Goal: Communication & Community: Answer question/provide support

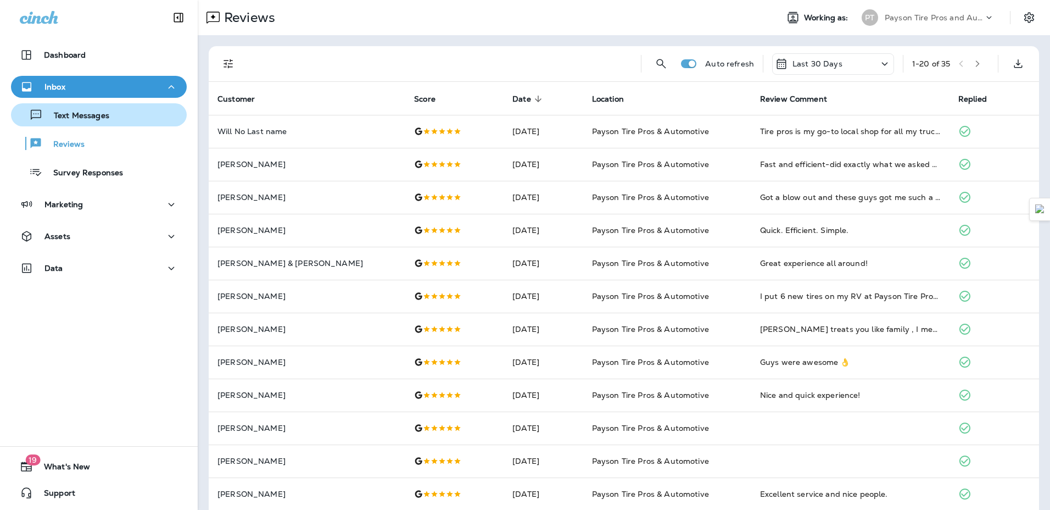
click at [67, 109] on div "Text Messages" at bounding box center [62, 115] width 94 height 16
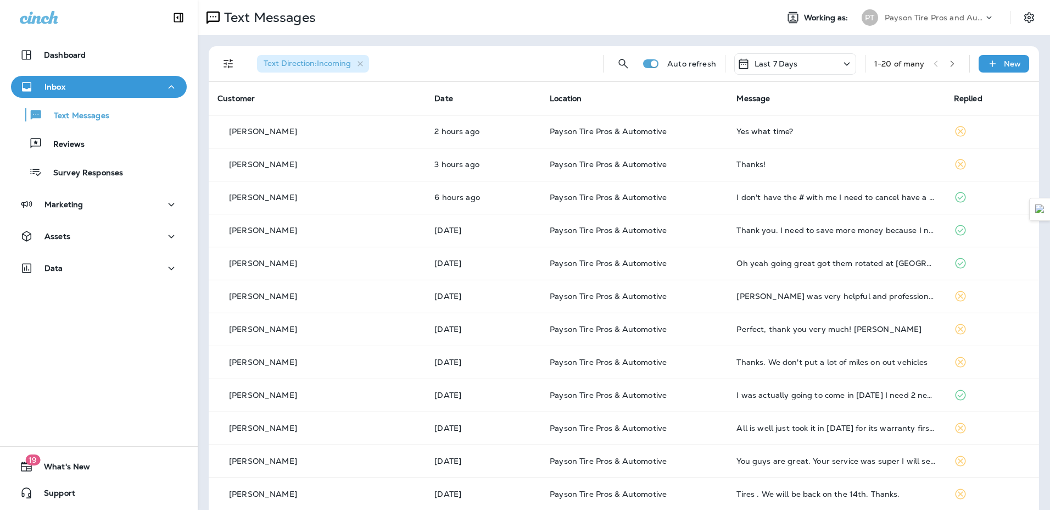
click at [76, 87] on div "Inbox" at bounding box center [99, 87] width 158 height 14
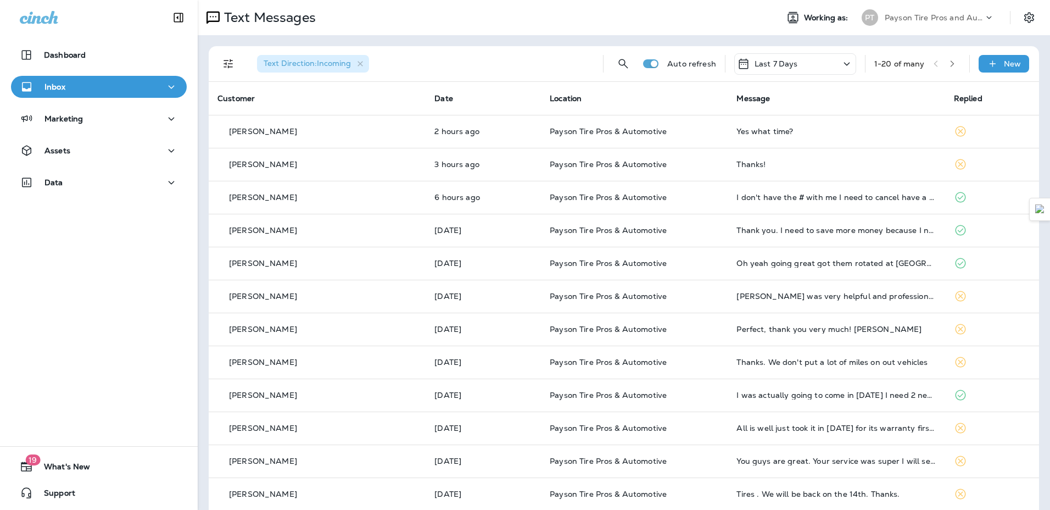
click at [77, 93] on div "Inbox" at bounding box center [99, 87] width 158 height 14
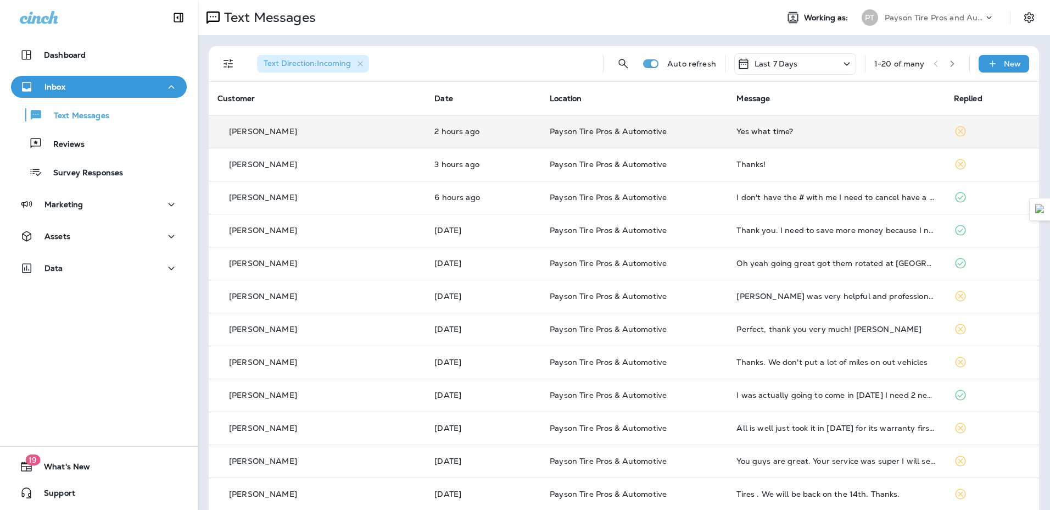
click at [859, 135] on div "Yes what time?" at bounding box center [836, 131] width 199 height 9
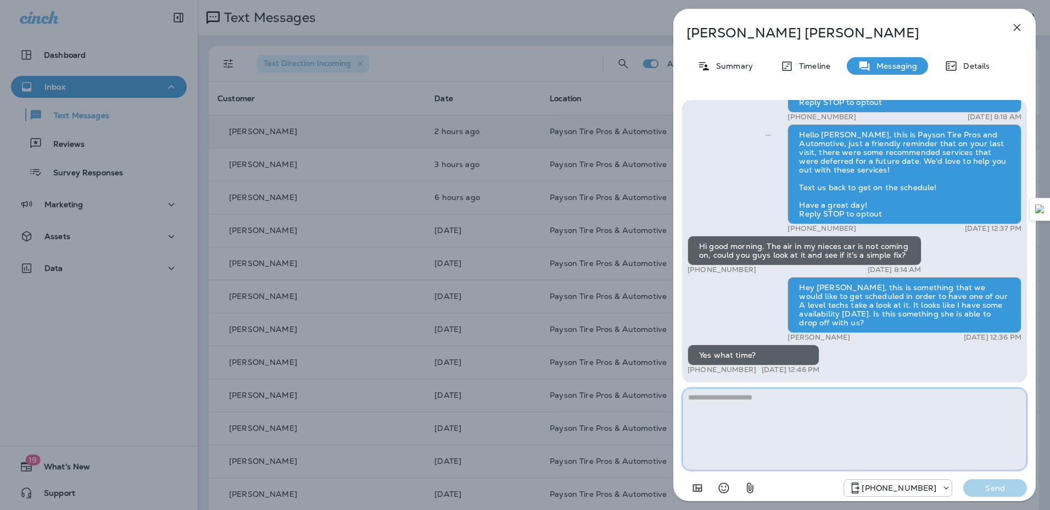
click at [838, 427] on textarea at bounding box center [854, 429] width 345 height 82
click at [809, 415] on textarea at bounding box center [854, 429] width 345 height 82
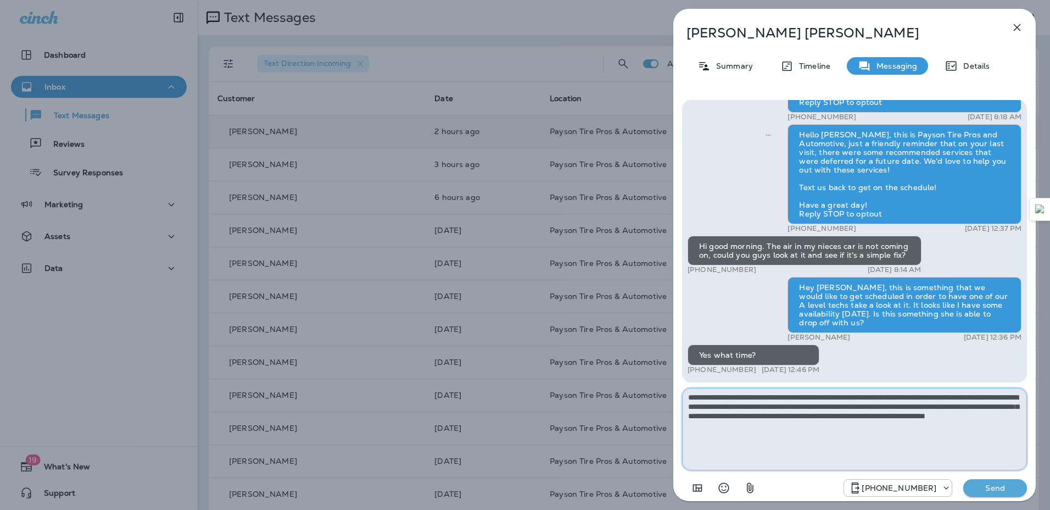
type textarea "**********"
click at [996, 486] on p "Send" at bounding box center [995, 488] width 46 height 10
